Goal: Information Seeking & Learning: Learn about a topic

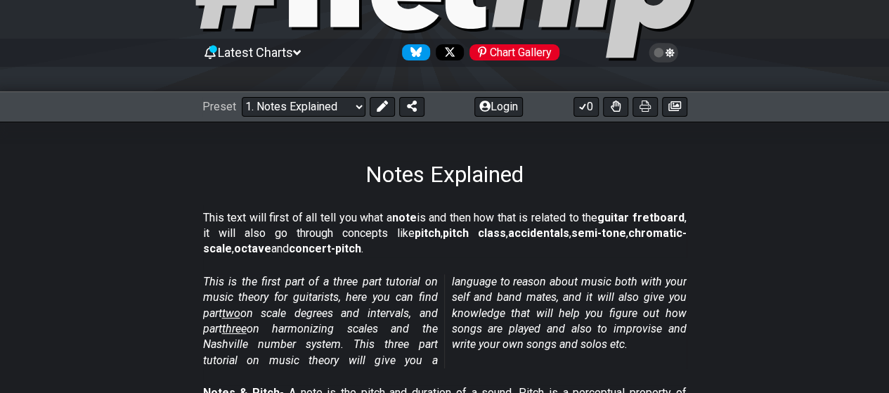
scroll to position [109, 0]
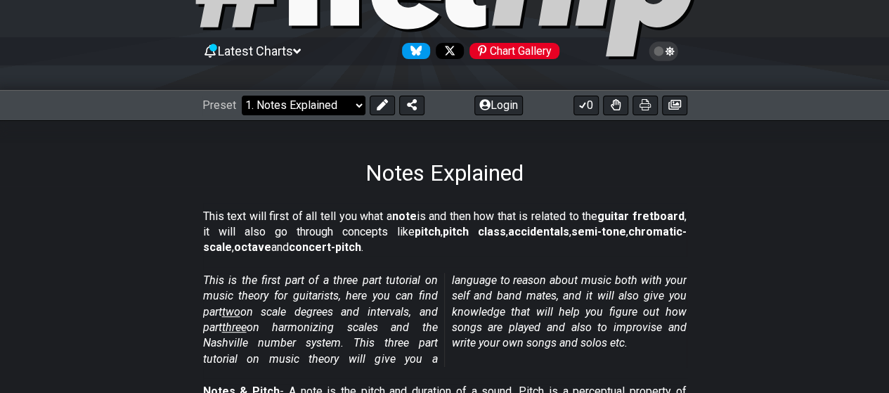
click at [344, 110] on select "Welcome to #fretflip! Initial Preset Custom Preset Minor Pentatonic Major Penta…" at bounding box center [304, 106] width 124 height 20
click at [327, 108] on select "Welcome to #fretflip! Initial Preset Custom Preset Minor Pentatonic Major Penta…" at bounding box center [304, 106] width 124 height 20
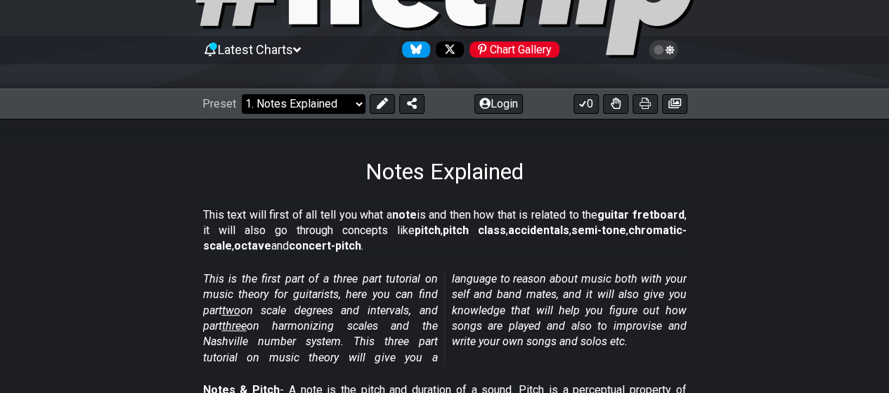
scroll to position [105, 0]
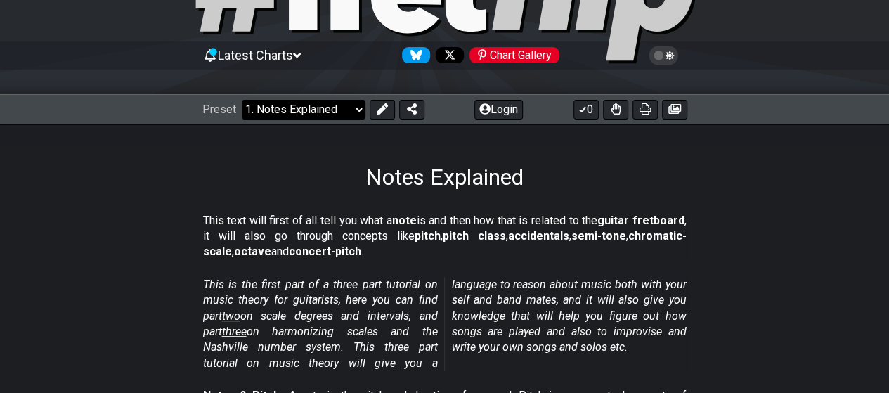
click at [321, 110] on select "Welcome to #fretflip! Initial Preset Custom Preset Minor Pentatonic Major Penta…" at bounding box center [304, 110] width 124 height 20
click at [242, 100] on select "Welcome to #fretflip! Initial Preset Custom Preset Minor Pentatonic Major Penta…" at bounding box center [304, 110] width 124 height 20
select select "/welcome"
select select "C"
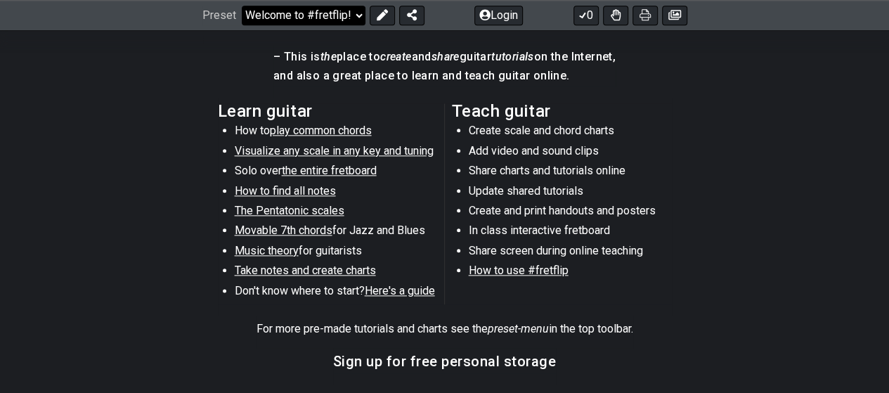
scroll to position [727, 0]
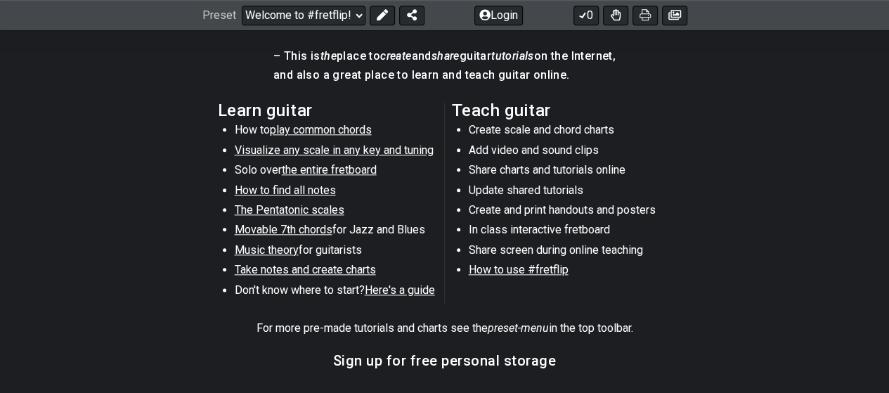
click at [399, 150] on span "Visualize any scale in any key and tuning" at bounding box center [334, 149] width 199 height 13
select select "/guitar-scales"
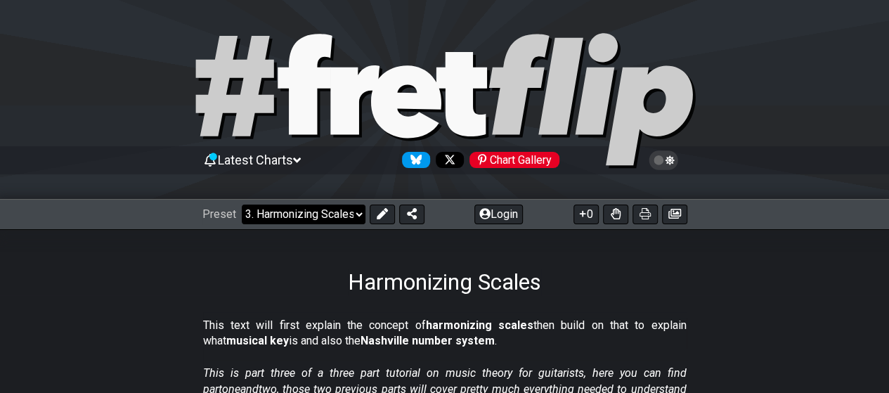
click at [314, 215] on select "Welcome to #fretflip! Initial Preset Custom Preset Minor Pentatonic Major Penta…" at bounding box center [304, 215] width 124 height 20
click at [242, 205] on select "Welcome to #fretflip! Initial Preset Custom Preset Minor Pentatonic Major Penta…" at bounding box center [304, 215] width 124 height 20
select select "/common-guitar-chords"
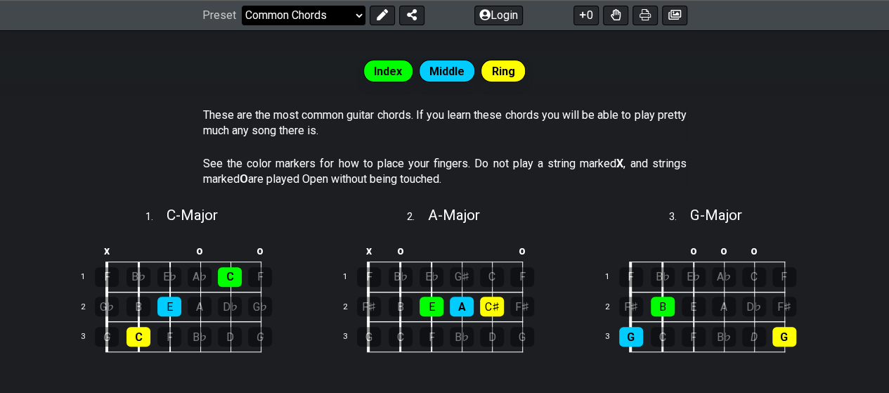
scroll to position [263, 0]
